Goal: Navigation & Orientation: Find specific page/section

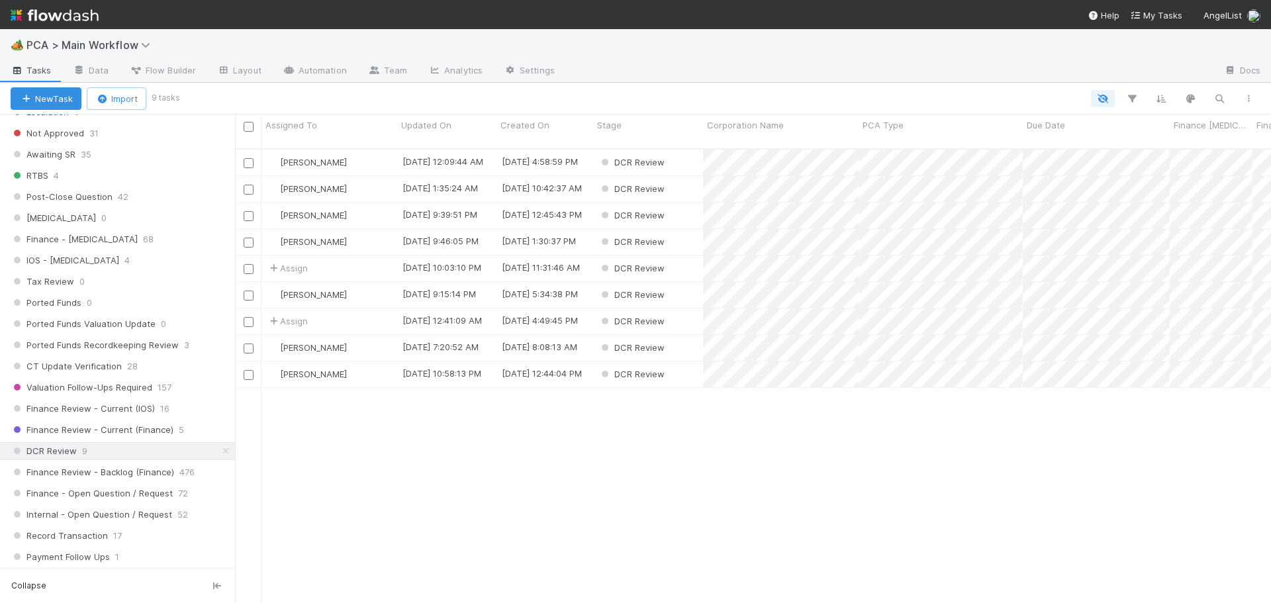
scroll to position [455, 1026]
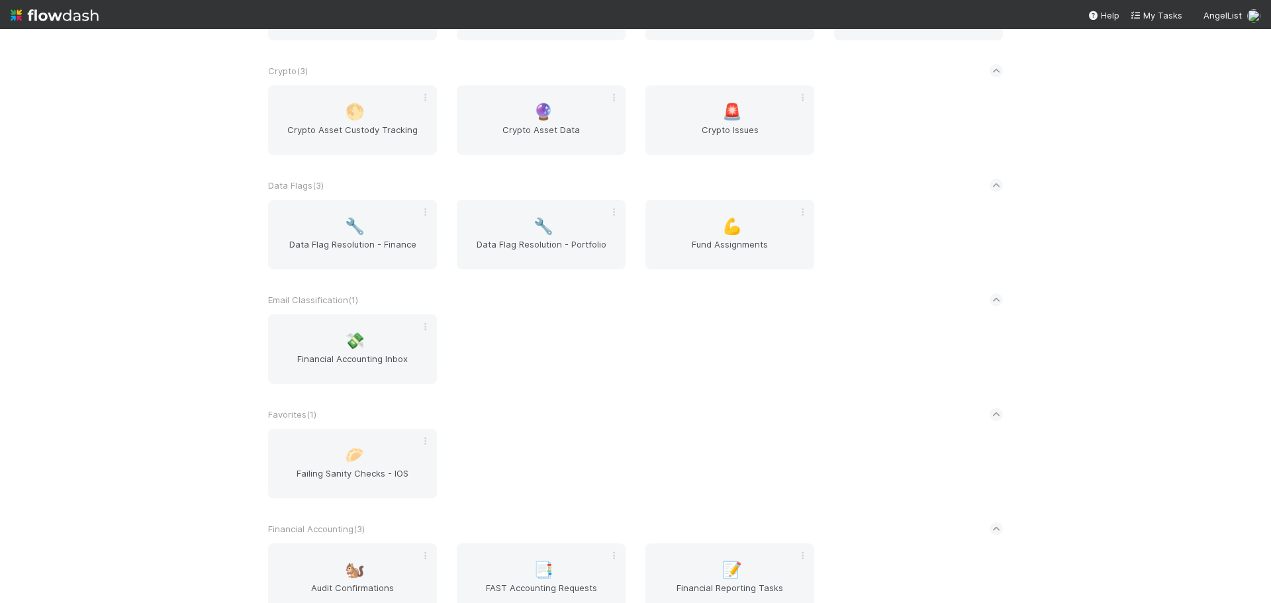
scroll to position [596, 0]
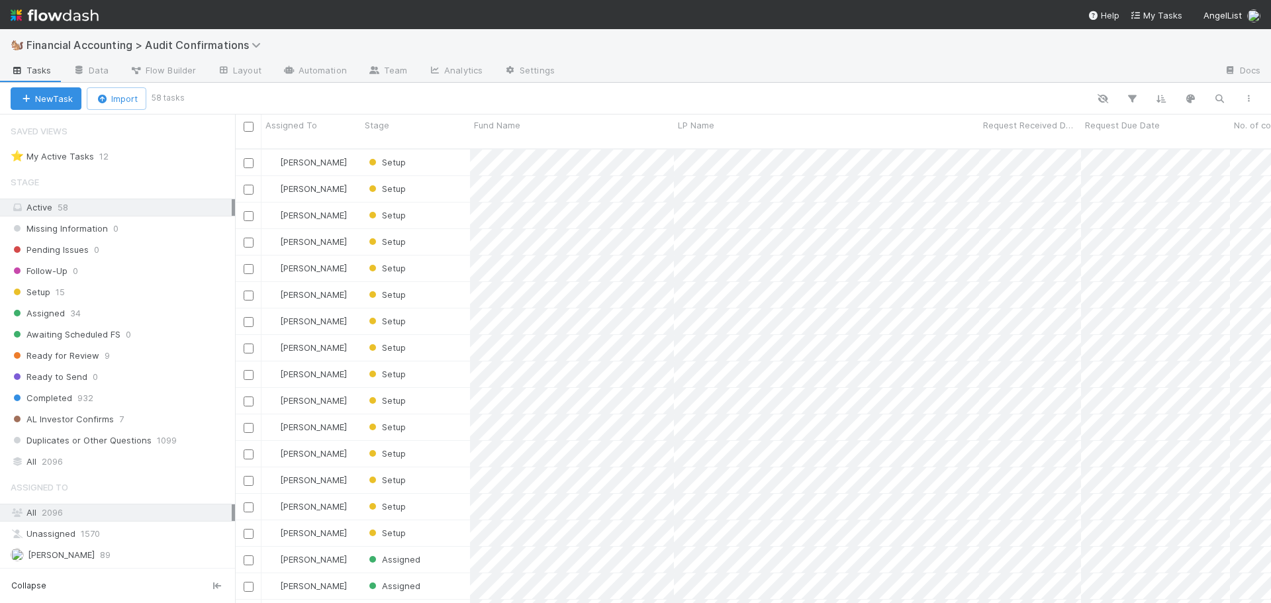
scroll to position [11, 11]
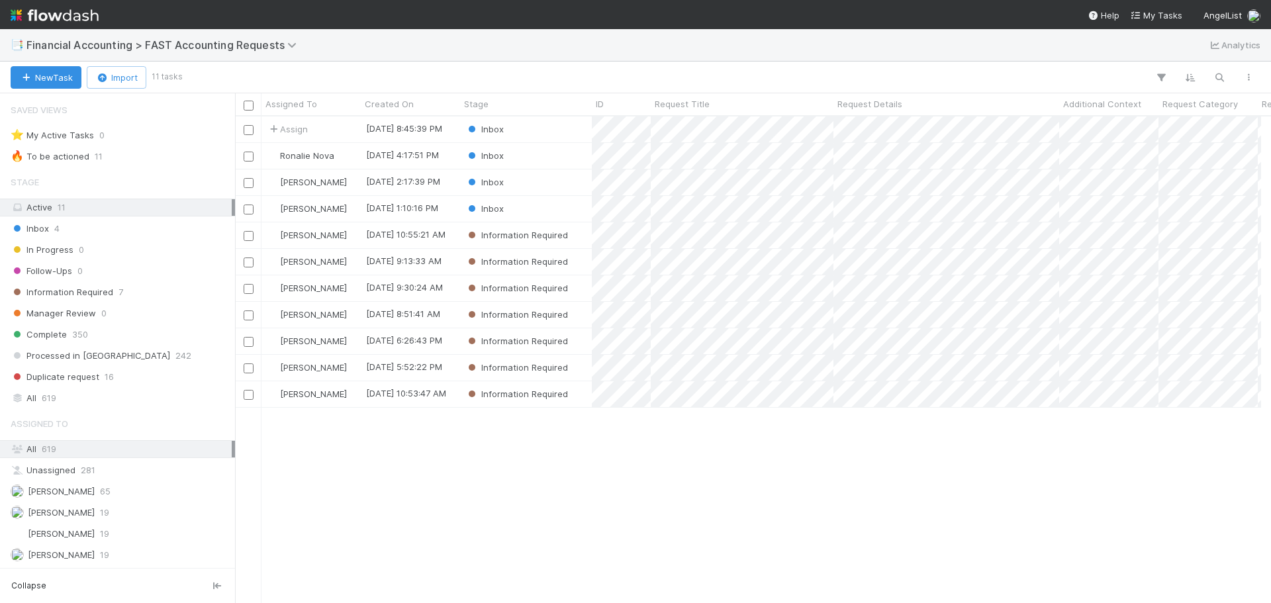
scroll to position [11, 11]
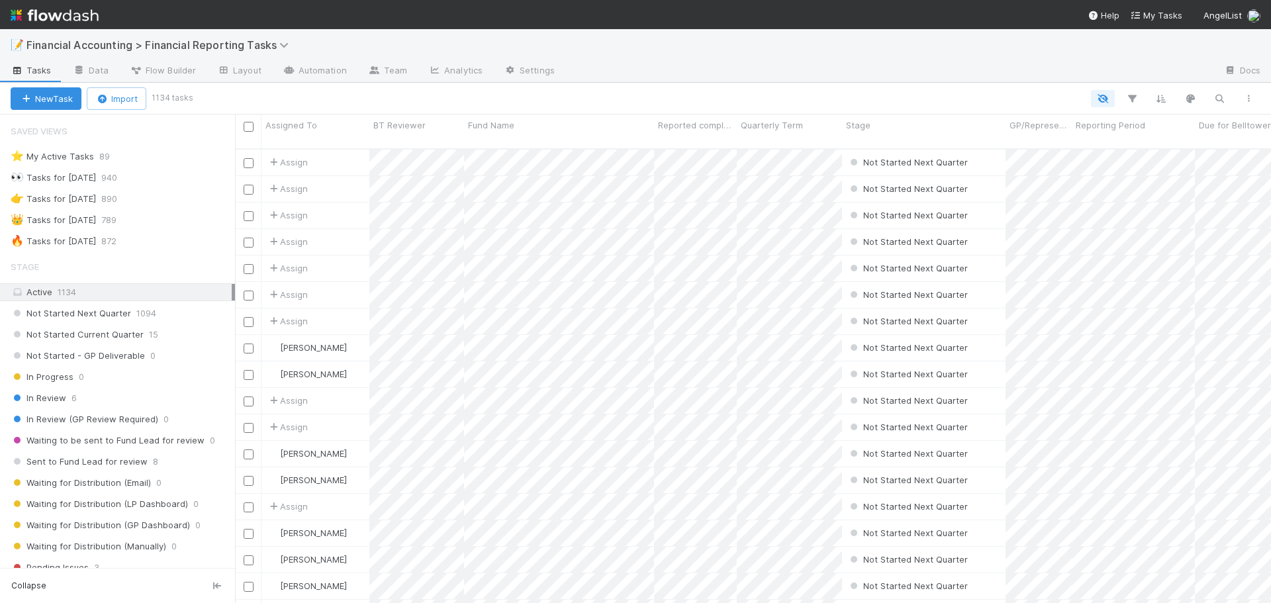
scroll to position [11, 11]
click at [126, 398] on div "In Review 6" at bounding box center [123, 398] width 224 height 17
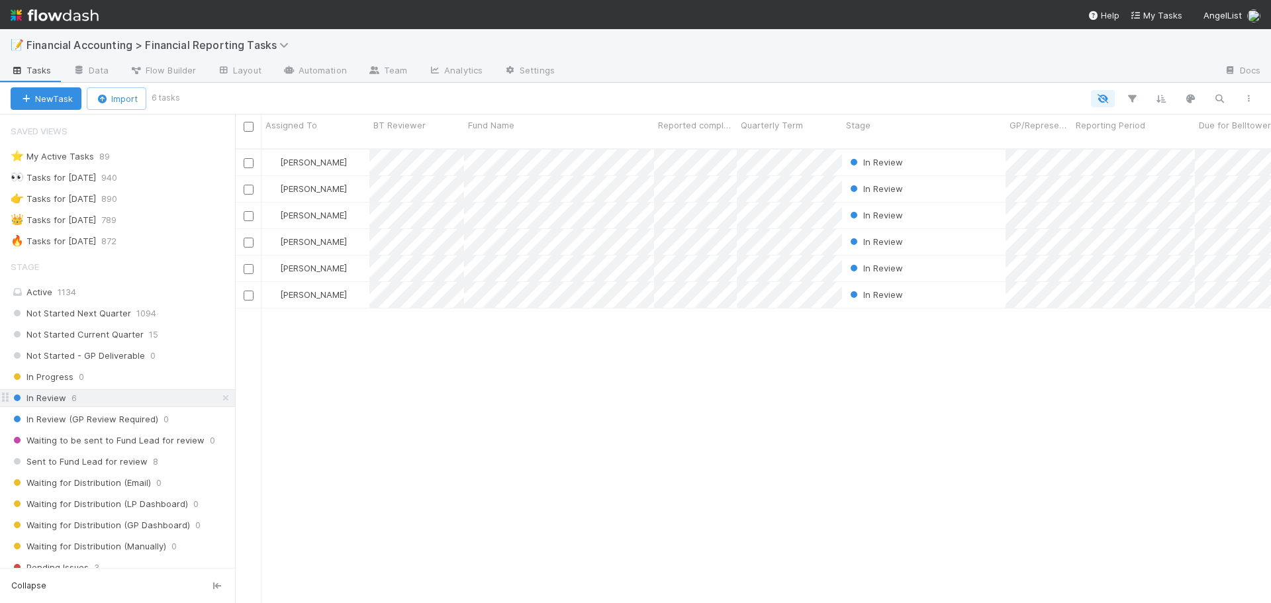
scroll to position [455, 1026]
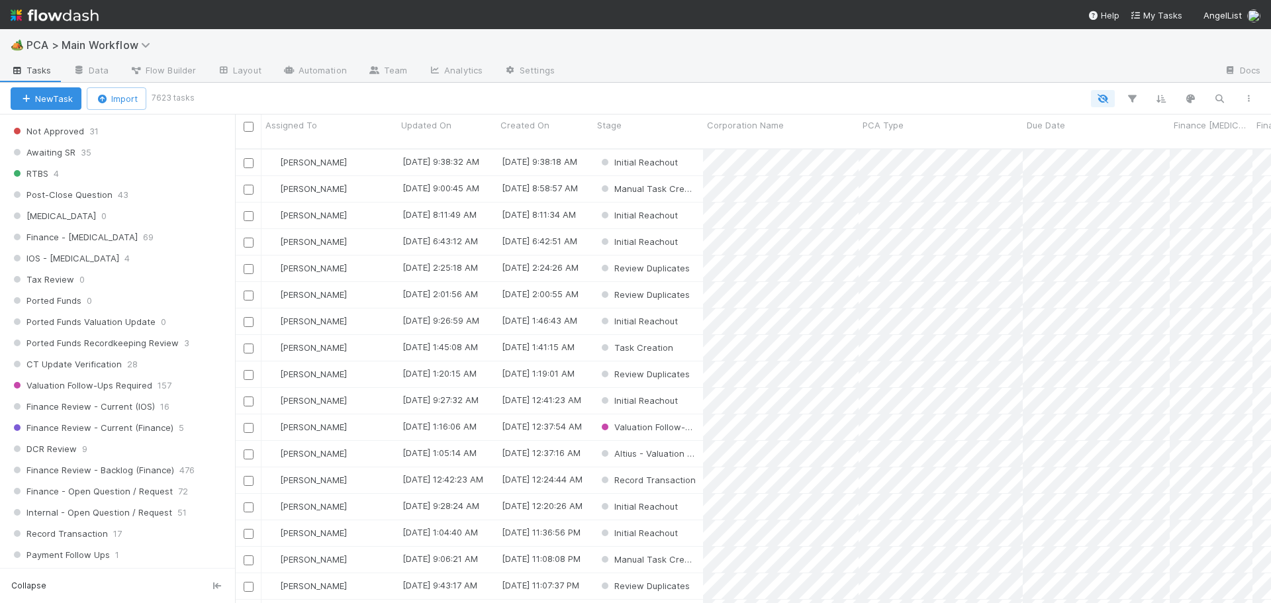
scroll to position [794, 0]
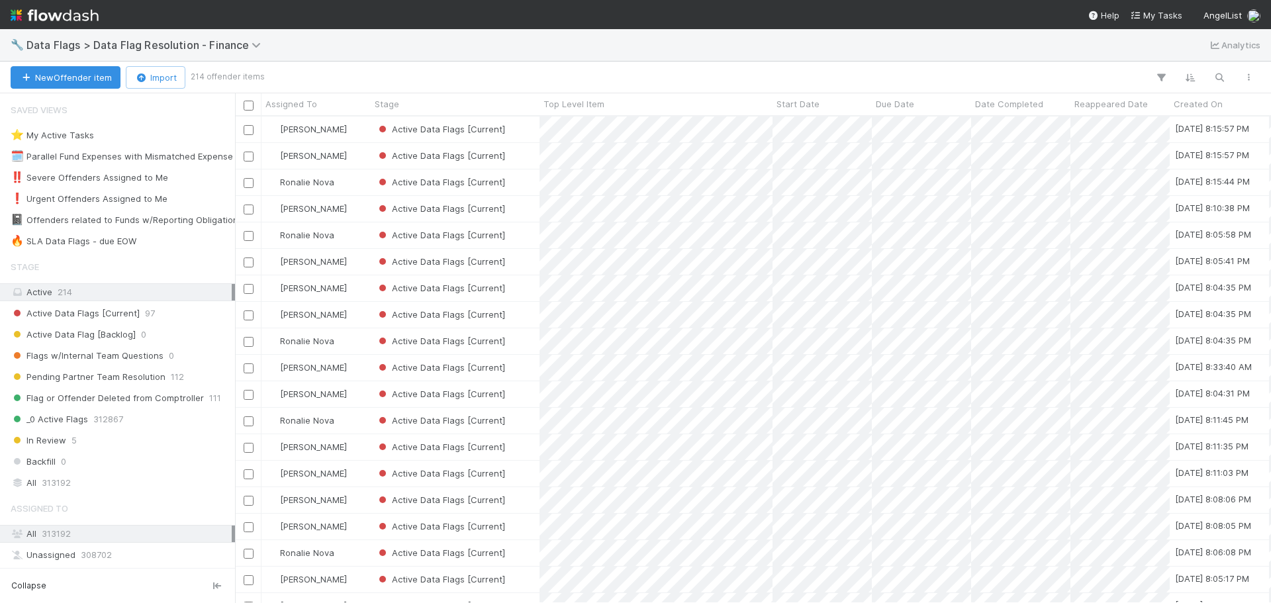
scroll to position [476, 1026]
